Goal: Transaction & Acquisition: Subscribe to service/newsletter

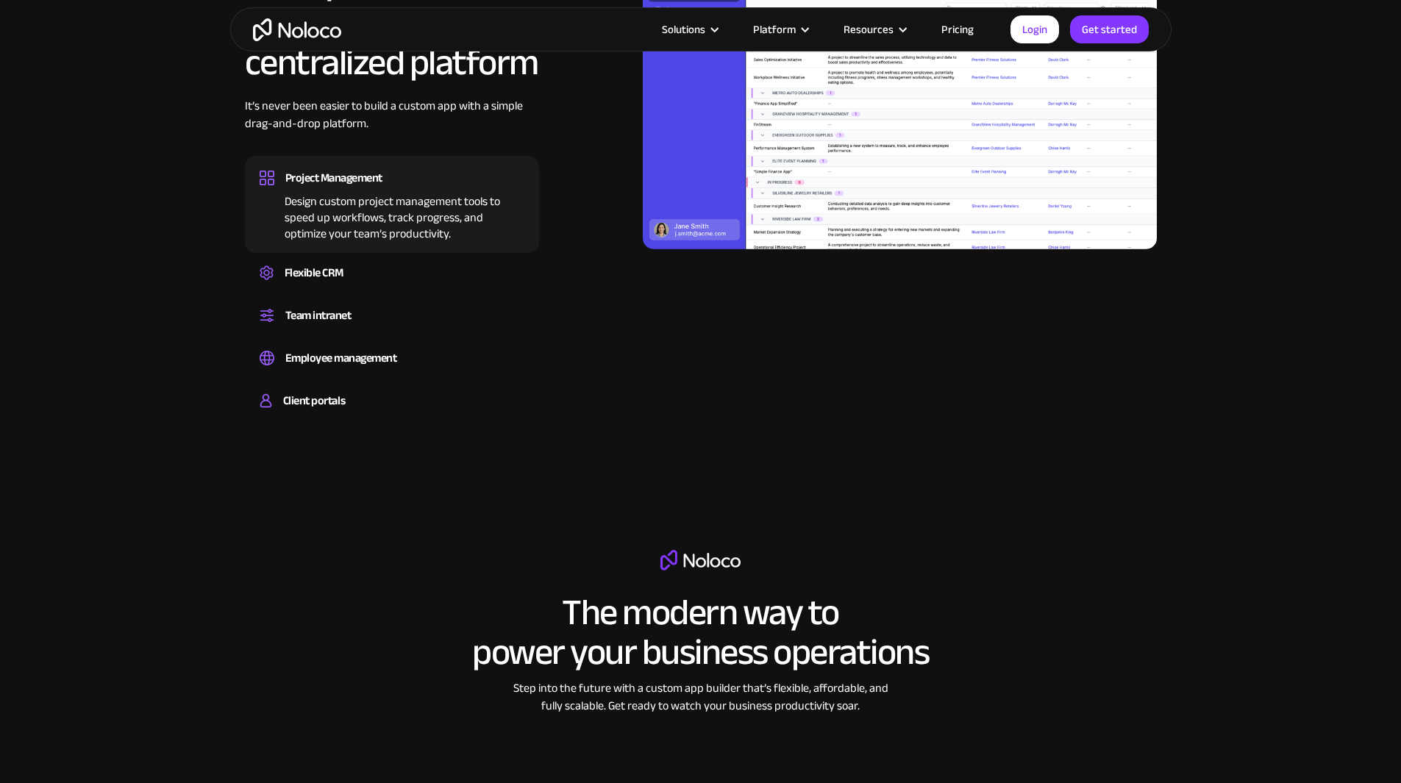
scroll to position [1397, 0]
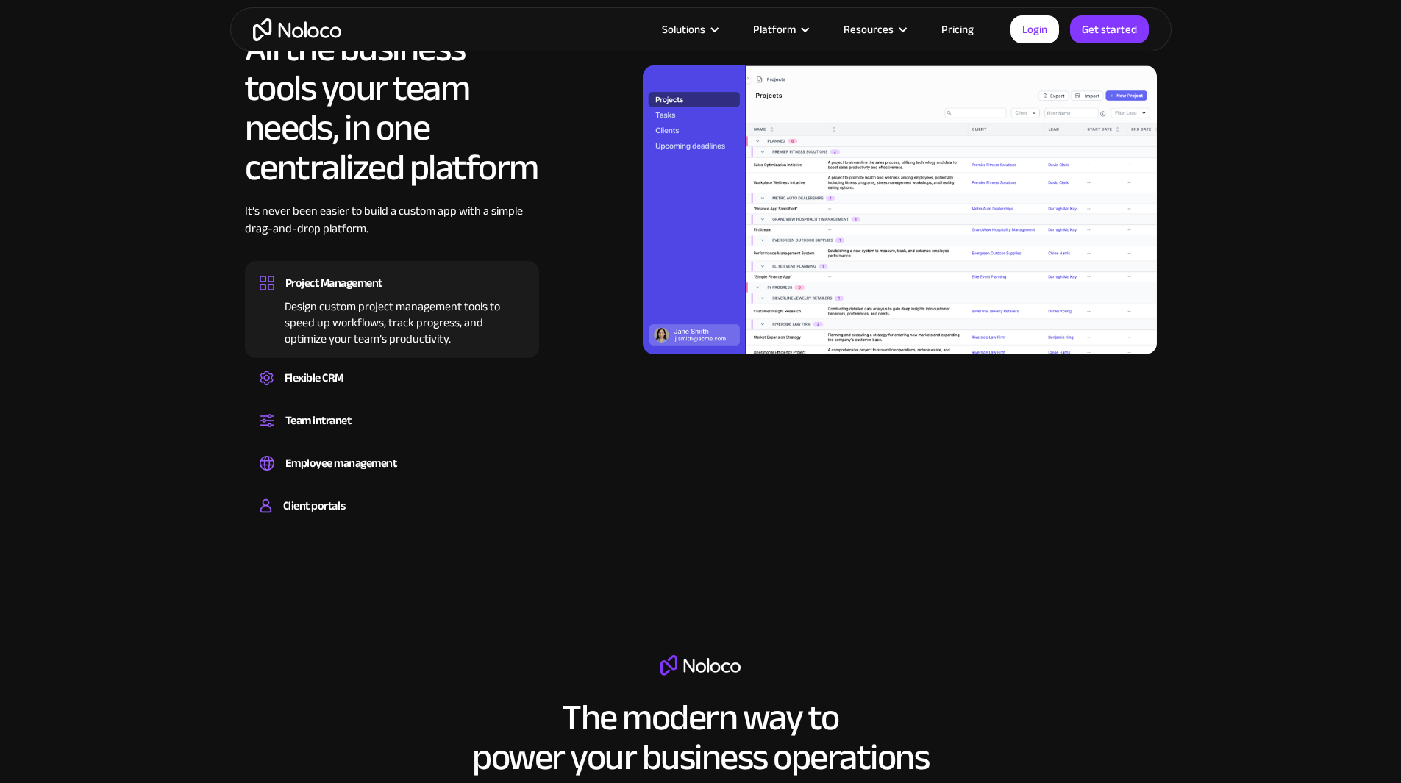
click at [958, 37] on link "Pricing" at bounding box center [957, 29] width 69 height 19
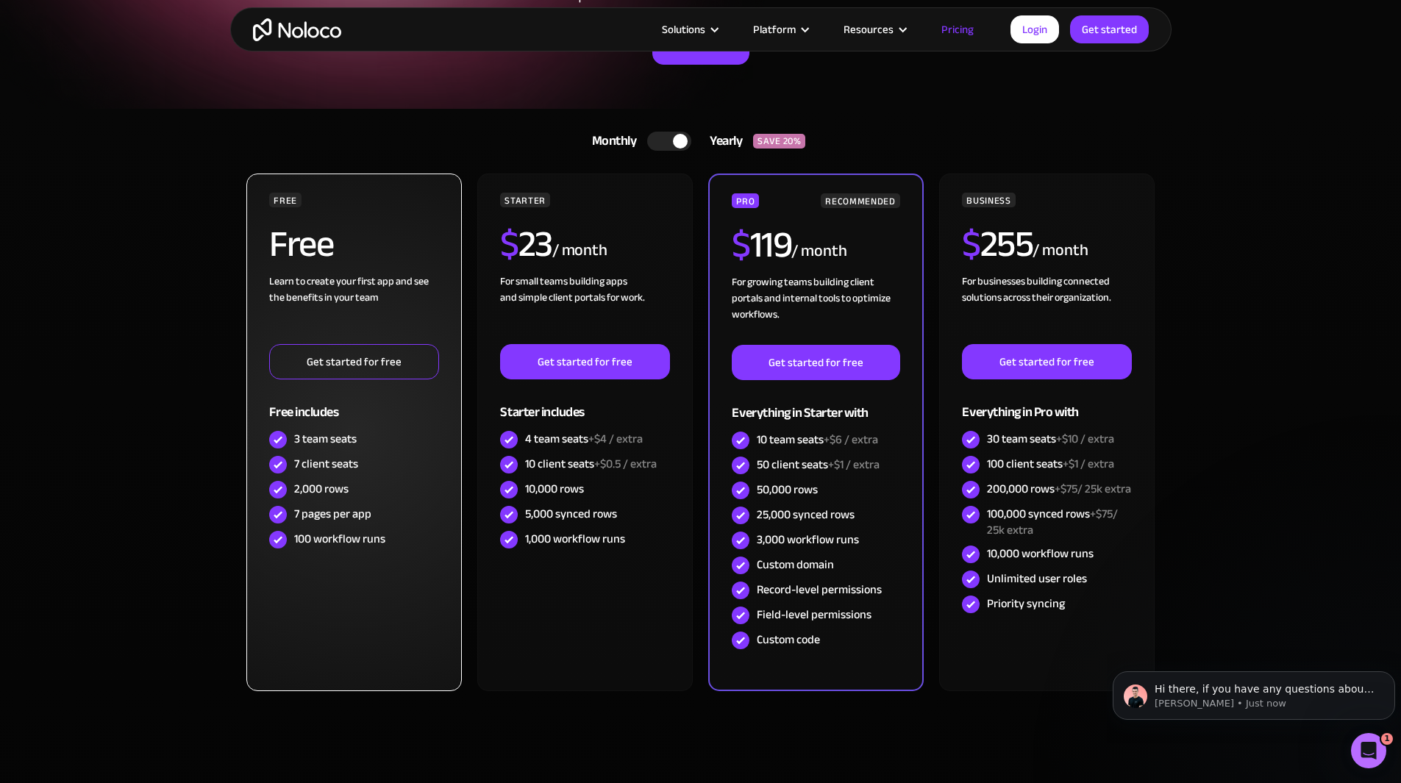
click at [369, 366] on link "Get started for free" at bounding box center [353, 361] width 169 height 35
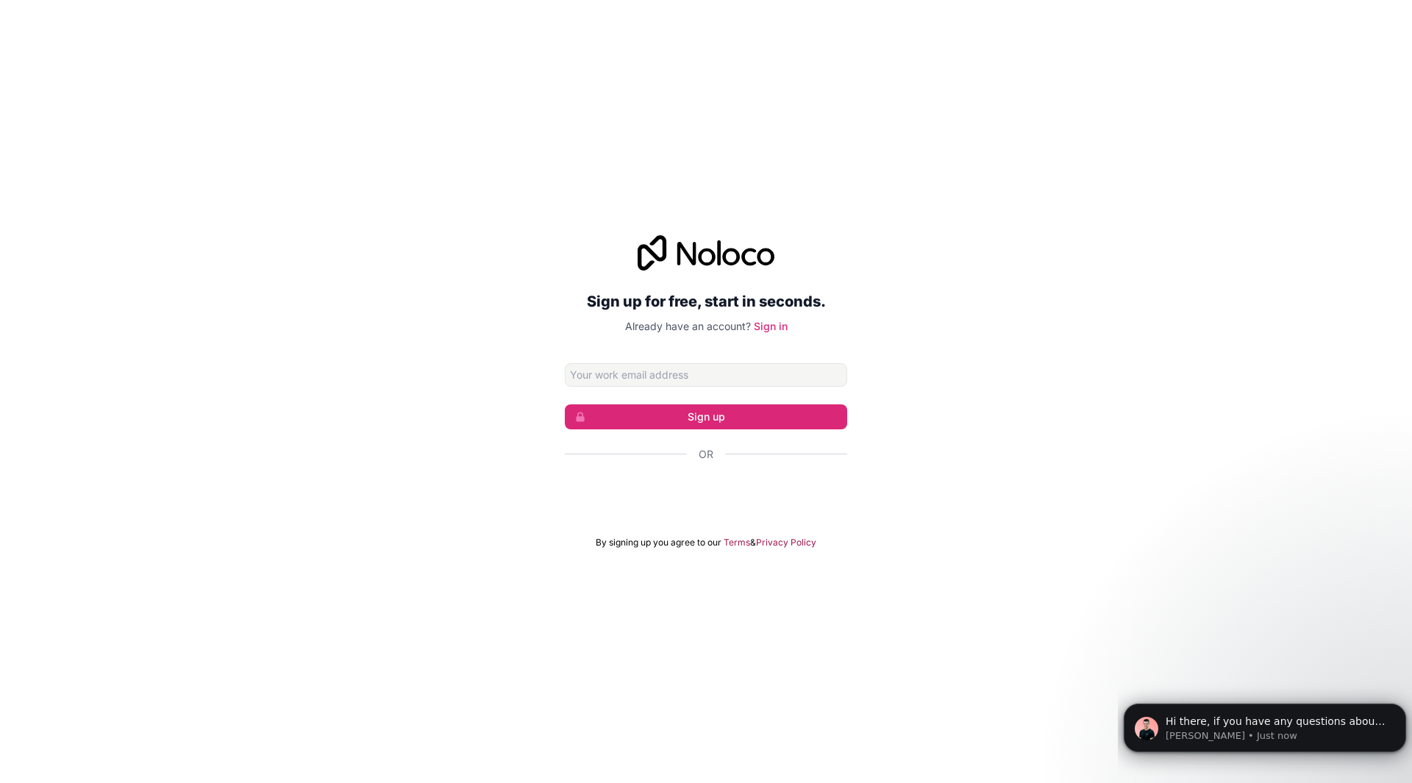
click at [642, 377] on input "Email address" at bounding box center [706, 375] width 282 height 24
type input "[EMAIL_ADDRESS][DOMAIN_NAME]"
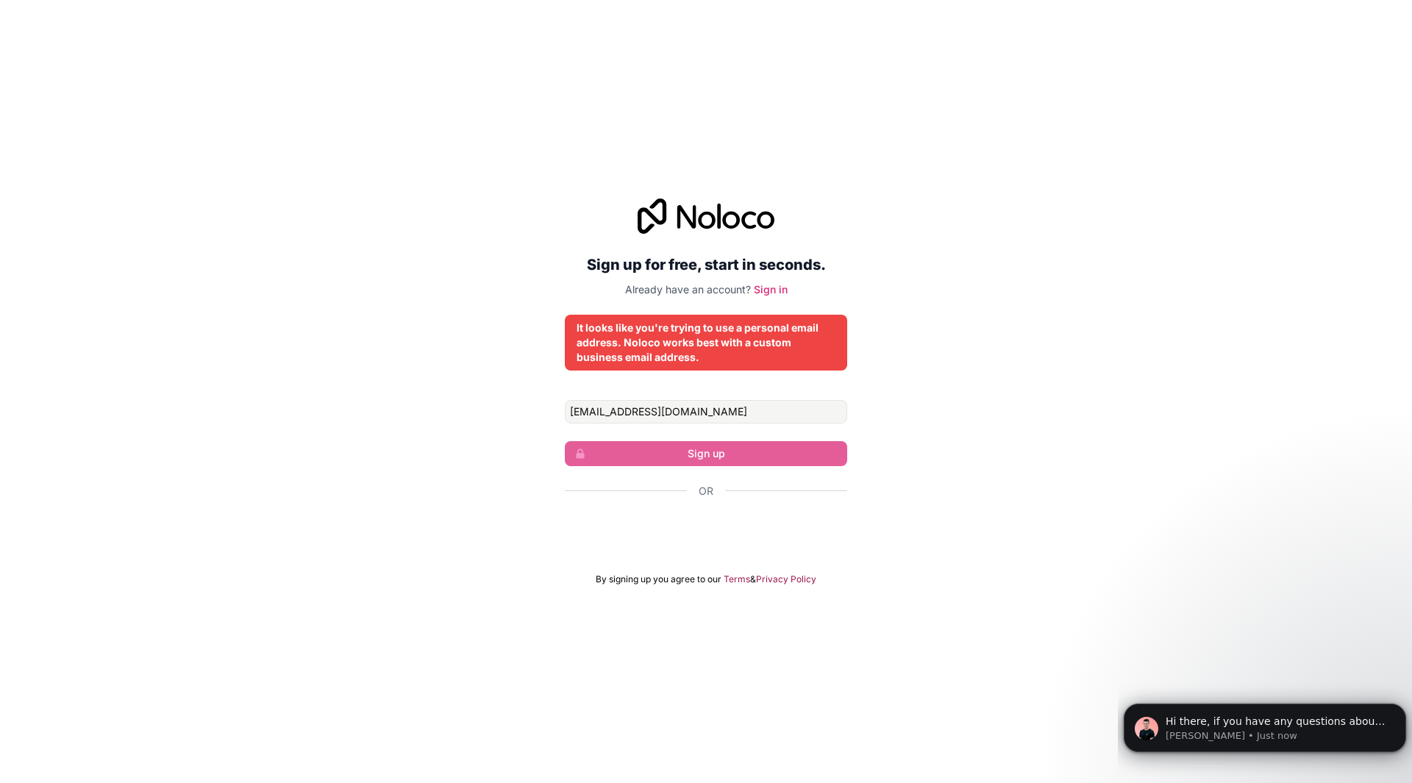
click at [729, 339] on div "It looks like you're trying to use a personal email address. Noloco works best …" at bounding box center [706, 343] width 259 height 44
click at [710, 346] on div "It looks like you're trying to use a personal email address. Noloco works best …" at bounding box center [706, 343] width 259 height 44
click at [754, 346] on div "It looks like you're trying to use a personal email address. Noloco works best …" at bounding box center [706, 343] width 259 height 44
click at [691, 360] on div "It looks like you're trying to use a personal email address. Noloco works best …" at bounding box center [706, 343] width 259 height 44
click at [715, 416] on input "[EMAIL_ADDRESS][DOMAIN_NAME]" at bounding box center [706, 412] width 282 height 24
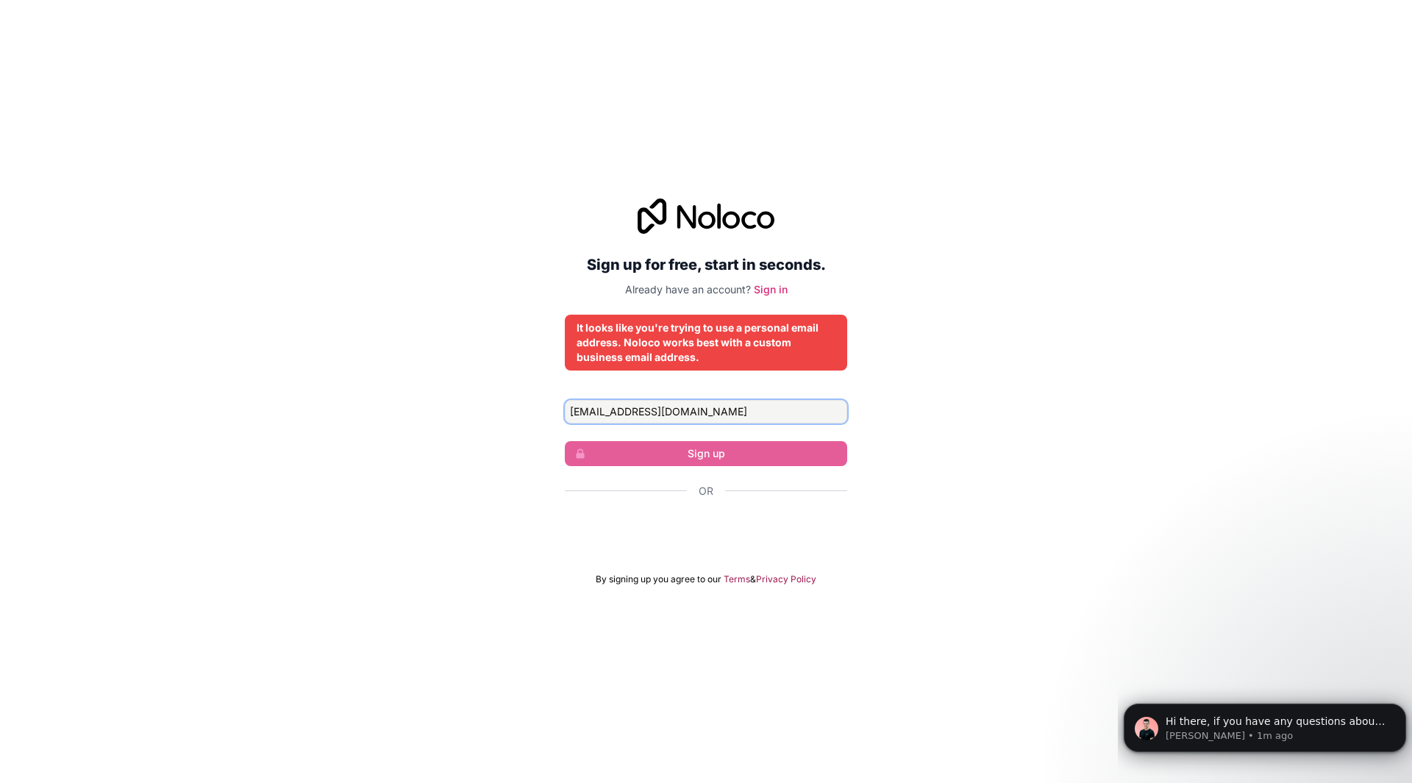
drag, startPoint x: 739, startPoint y: 415, endPoint x: 364, endPoint y: 416, distance: 375.1
click at [364, 416] on div "Sign up for free, start in seconds. Already have an account? Sign in It looks l…" at bounding box center [706, 392] width 1412 height 428
